Goal: Task Accomplishment & Management: Use online tool/utility

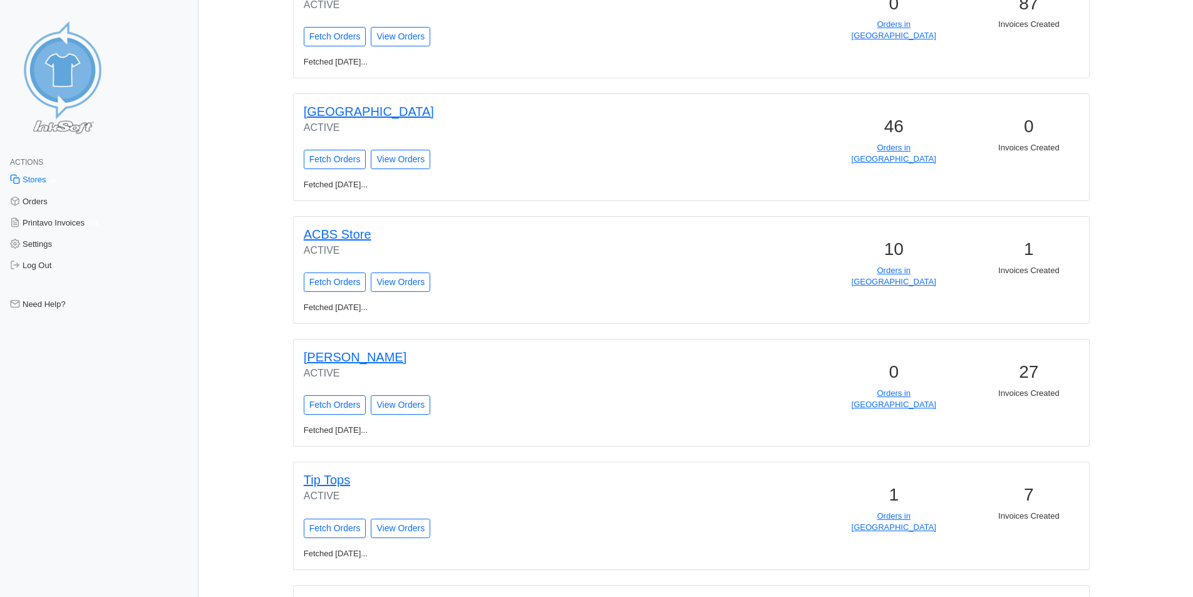
scroll to position [1041, 0]
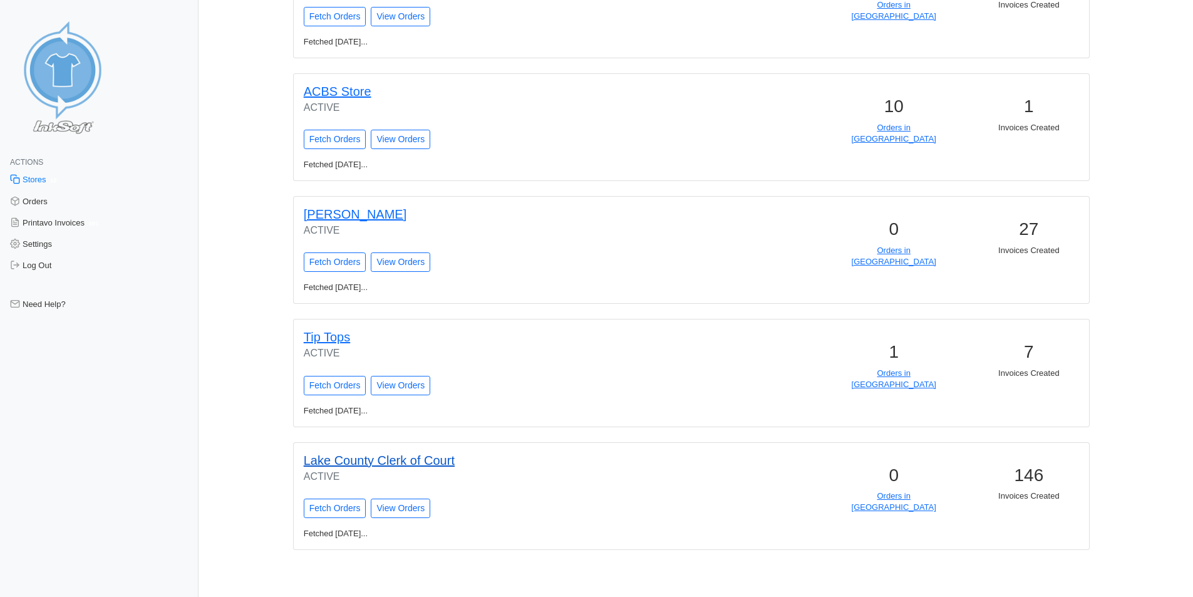
click at [376, 461] on link "Lake County Clerk of Court" at bounding box center [379, 460] width 151 height 14
click at [328, 507] on input "Fetch Orders" at bounding box center [335, 507] width 63 height 19
type input "Fetching Orders..."
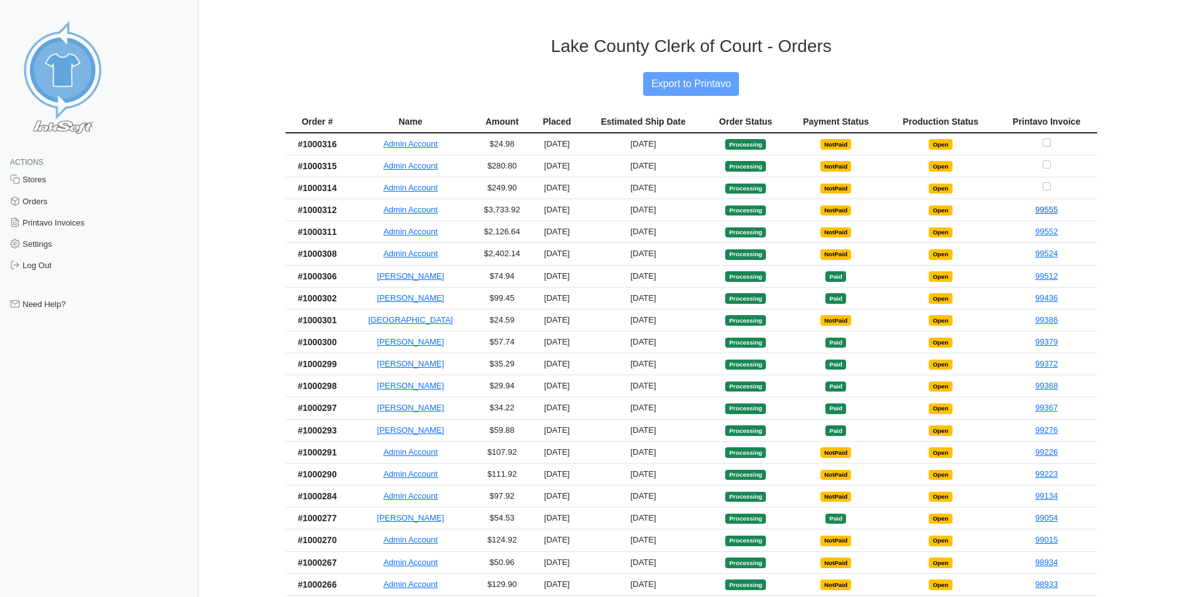
click at [1040, 211] on link "99555" at bounding box center [1046, 209] width 23 height 9
drag, startPoint x: 1044, startPoint y: 187, endPoint x: 856, endPoint y: 110, distance: 202.6
click at [1044, 187] on input "Checkbox for selecting orders for invoice" at bounding box center [1046, 186] width 8 height 8
checkbox input "true"
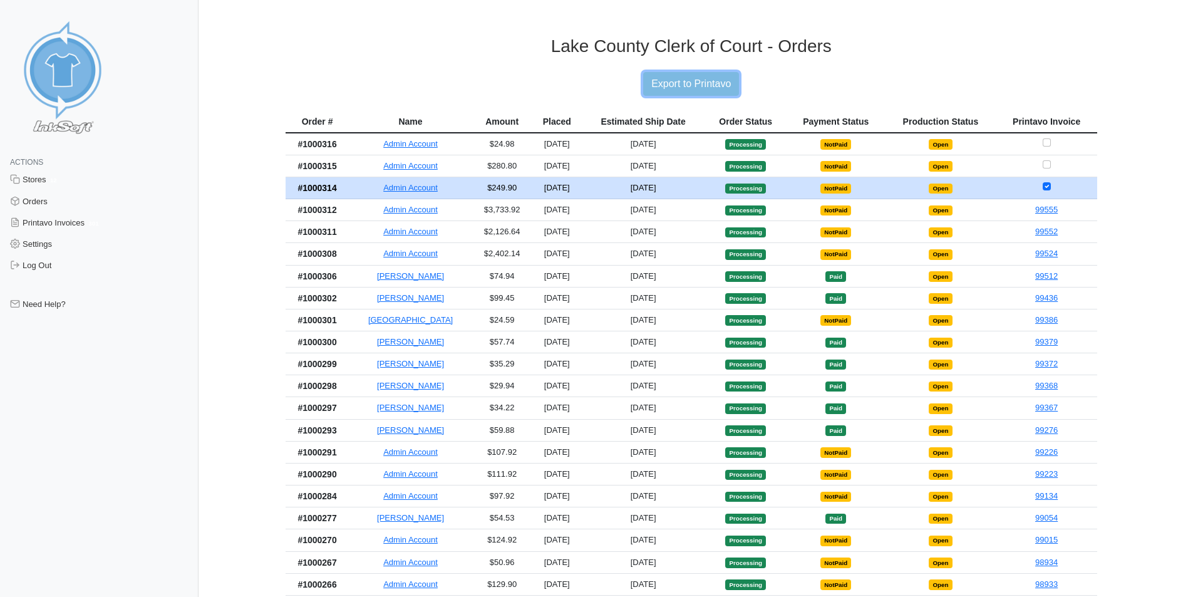
click at [707, 84] on input "Export to Printavo" at bounding box center [691, 84] width 96 height 24
type input "Export to Printavo"
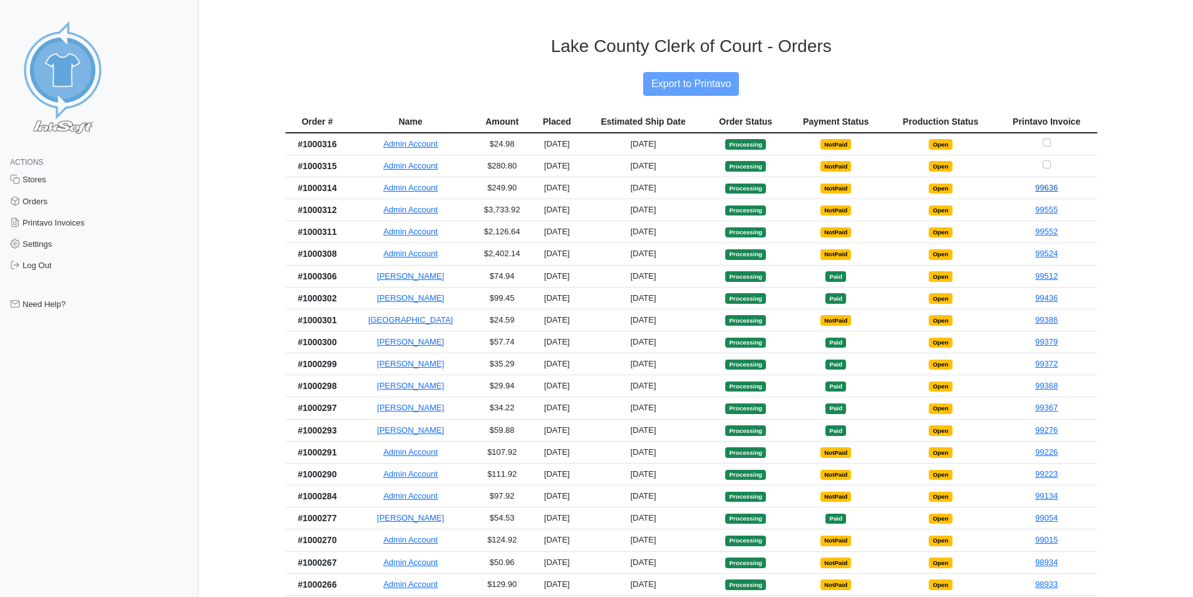
click at [1041, 190] on link "99636" at bounding box center [1046, 187] width 23 height 9
click at [1048, 165] on input "Checkbox for selecting orders for invoice" at bounding box center [1046, 164] width 8 height 8
checkbox input "true"
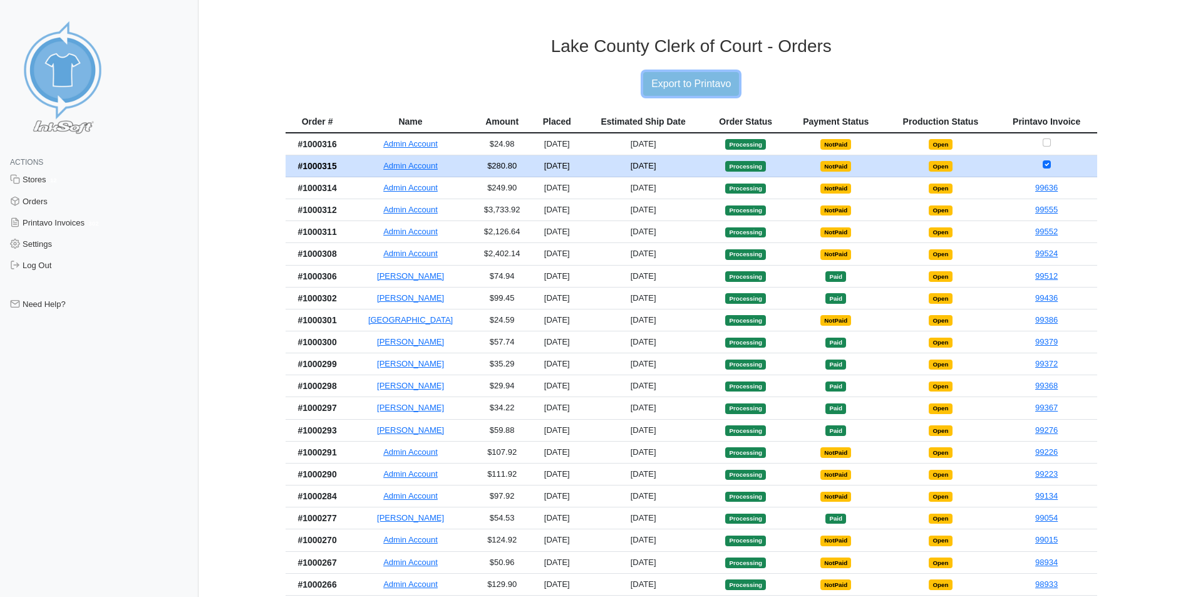
click at [732, 89] on input "Export to Printavo" at bounding box center [691, 84] width 96 height 24
type input "Export to Printavo"
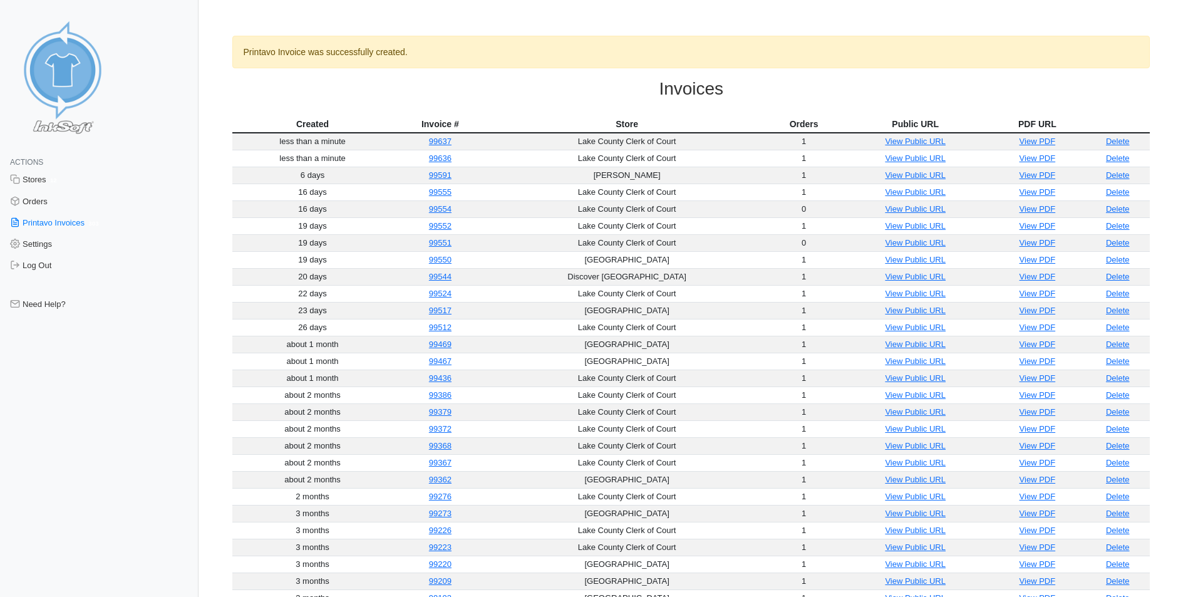
drag, startPoint x: 759, startPoint y: 113, endPoint x: 744, endPoint y: 115, distance: 14.5
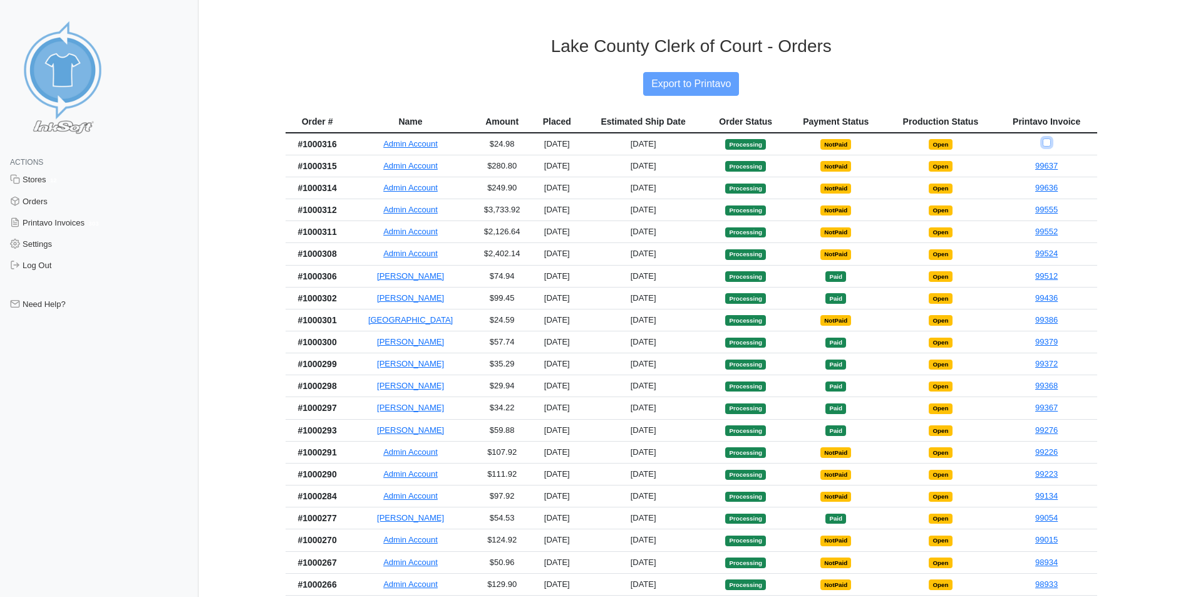
click at [1042, 143] on input "Checkbox for selecting orders for invoice" at bounding box center [1046, 142] width 8 height 8
checkbox input "true"
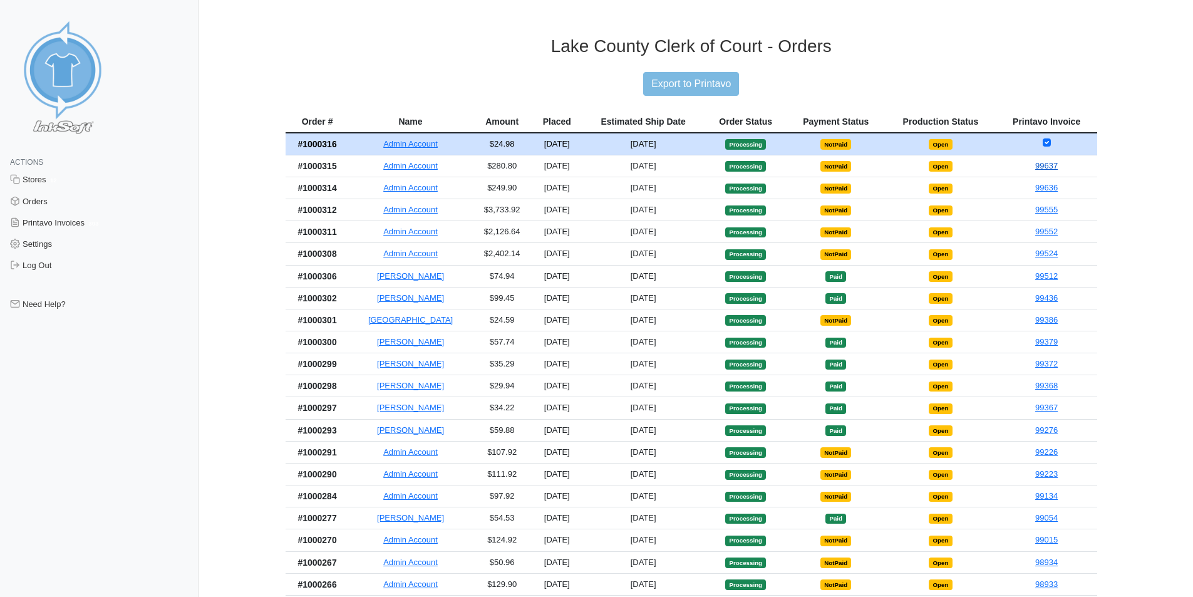
click at [1048, 166] on link "99637" at bounding box center [1046, 165] width 23 height 9
click at [706, 89] on input "Export to Printavo" at bounding box center [691, 84] width 96 height 24
type input "Export to Printavo"
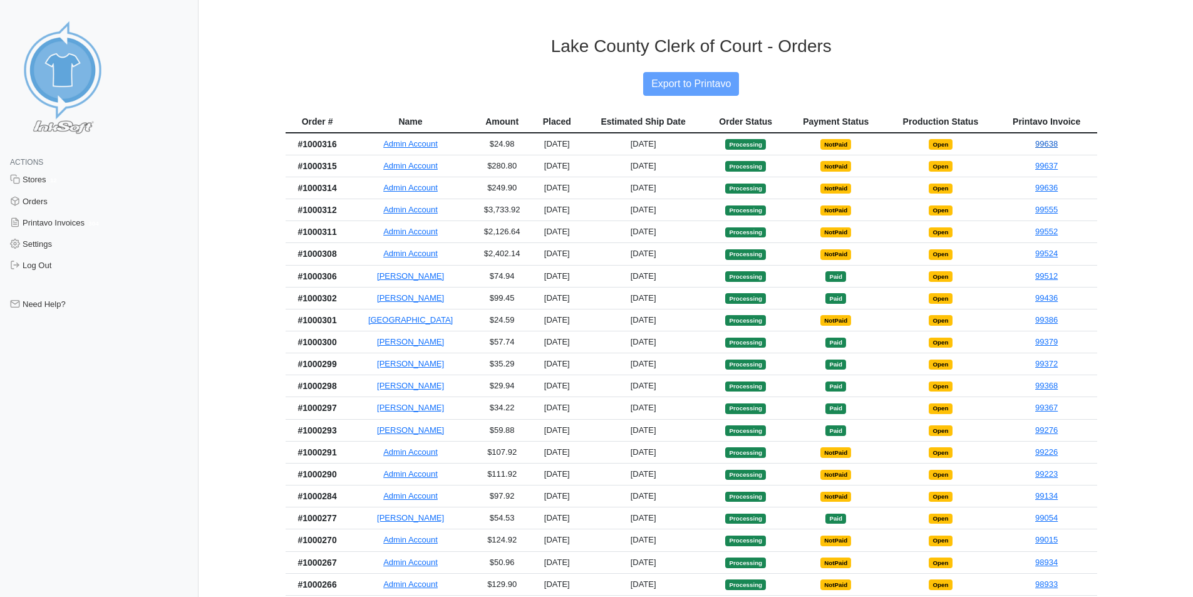
click at [1040, 143] on link "99638" at bounding box center [1046, 143] width 23 height 9
